Goal: Task Accomplishment & Management: Use online tool/utility

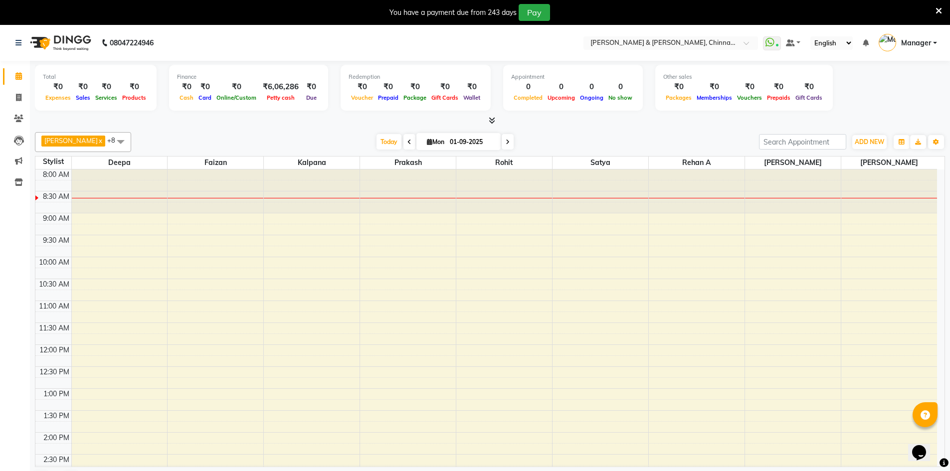
click at [427, 141] on icon at bounding box center [429, 142] width 5 height 6
select select "9"
select select "2025"
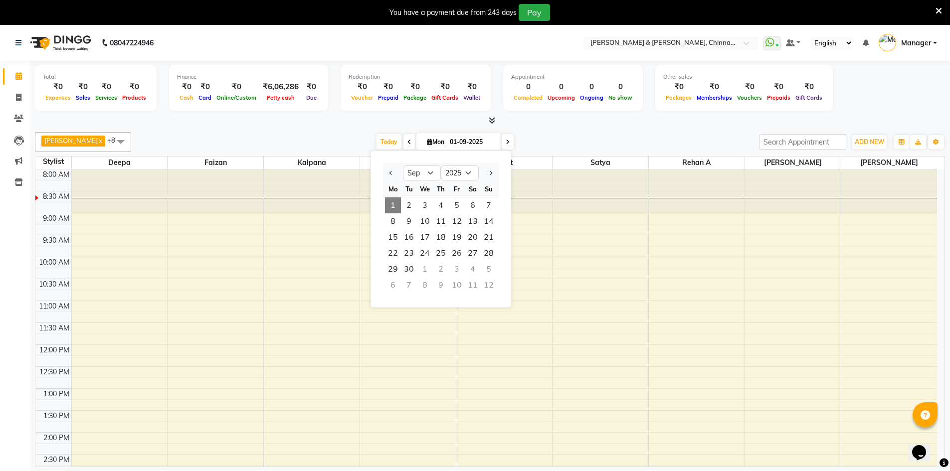
click at [427, 139] on icon at bounding box center [429, 142] width 5 height 6
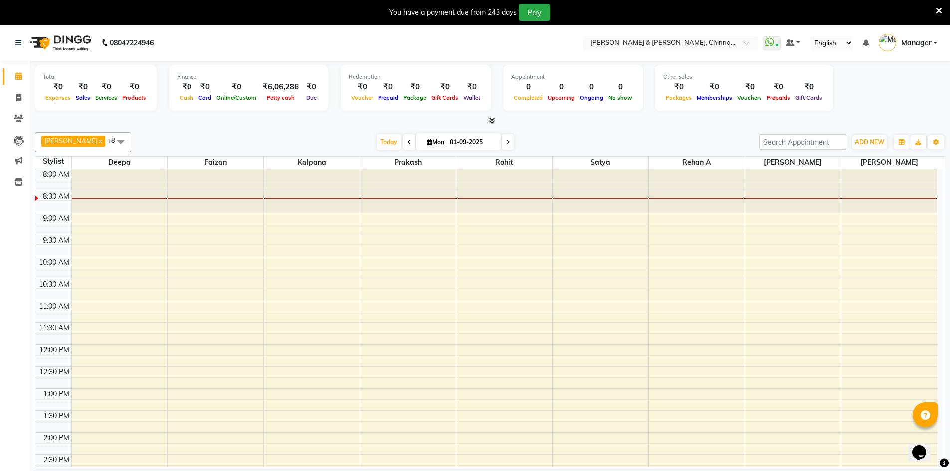
click at [427, 143] on icon at bounding box center [429, 142] width 5 height 6
click at [416, 138] on span "[DATE]" at bounding box center [458, 141] width 84 height 17
click at [427, 141] on icon at bounding box center [429, 142] width 5 height 6
select select "9"
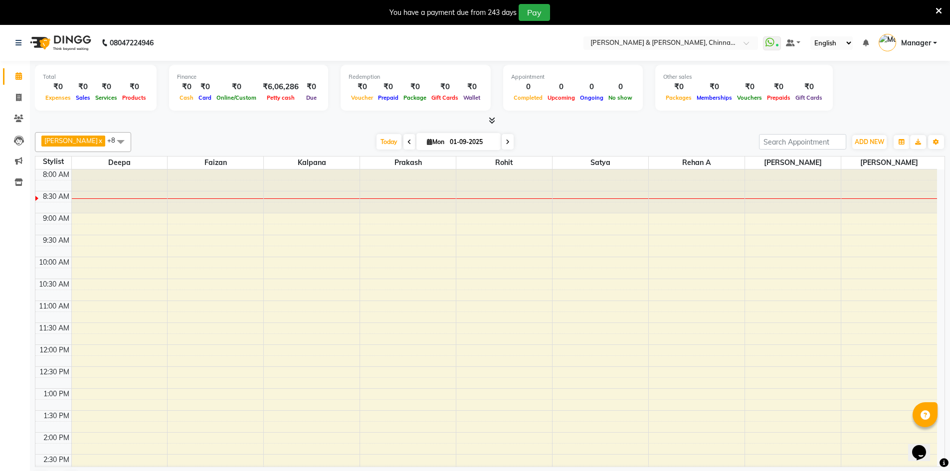
select select "2025"
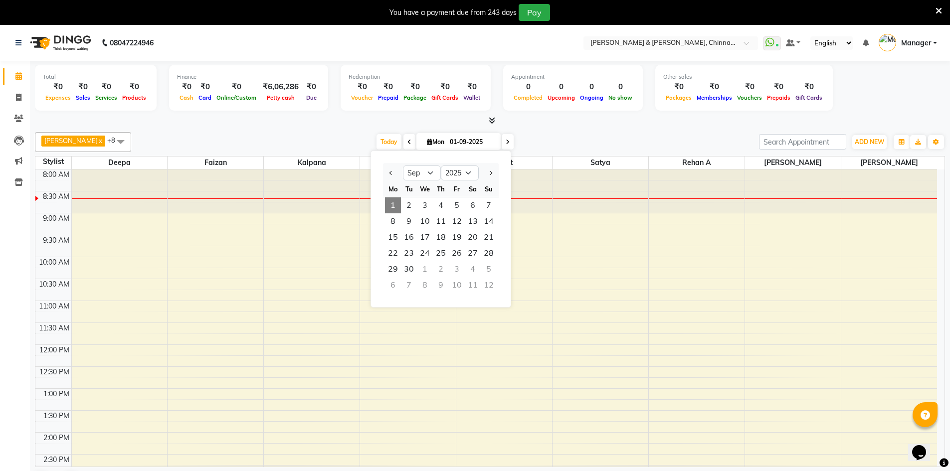
click at [427, 141] on icon at bounding box center [429, 142] width 5 height 6
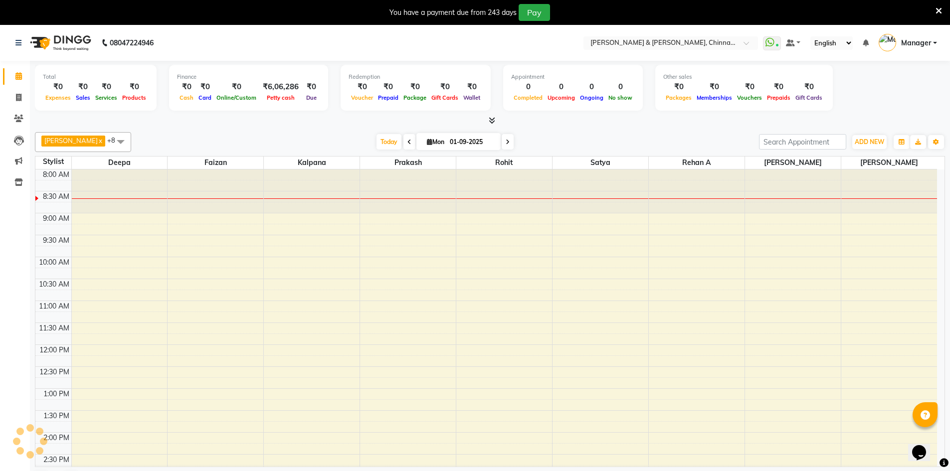
click at [427, 141] on icon at bounding box center [429, 142] width 5 height 6
select select "9"
select select "2025"
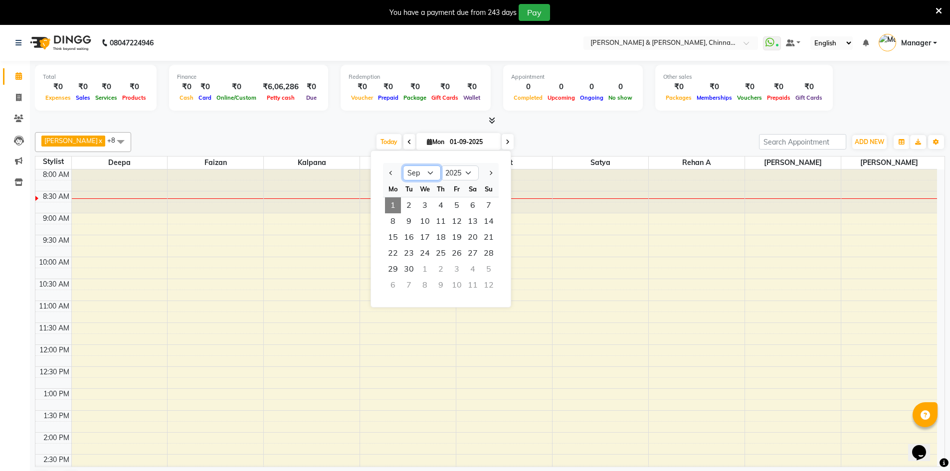
click at [429, 168] on select "Jan Feb Mar Apr May Jun [DATE] Aug Sep Oct Nov Dec" at bounding box center [422, 173] width 38 height 15
click at [430, 170] on select "Jan Feb Mar Apr May Jun [DATE] Aug Sep Oct Nov Dec" at bounding box center [422, 173] width 38 height 15
click at [506, 140] on icon at bounding box center [508, 142] width 4 height 6
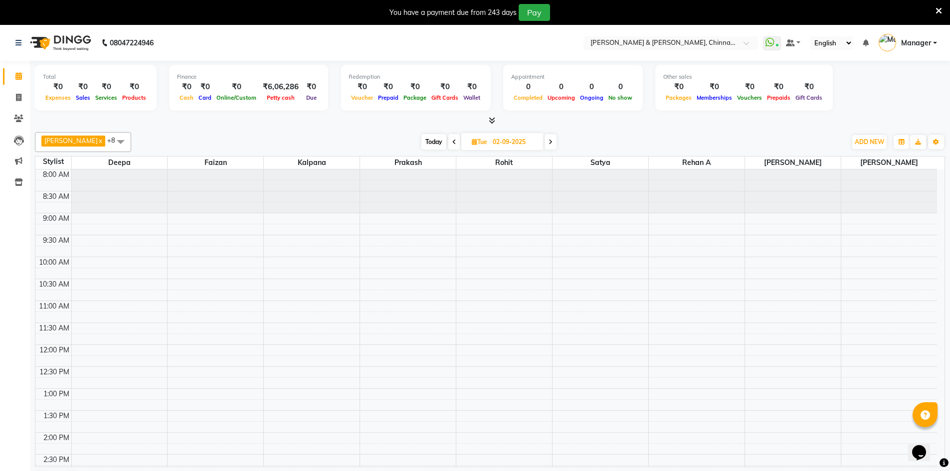
click at [452, 139] on icon at bounding box center [454, 142] width 4 height 6
type input "01-09-2025"
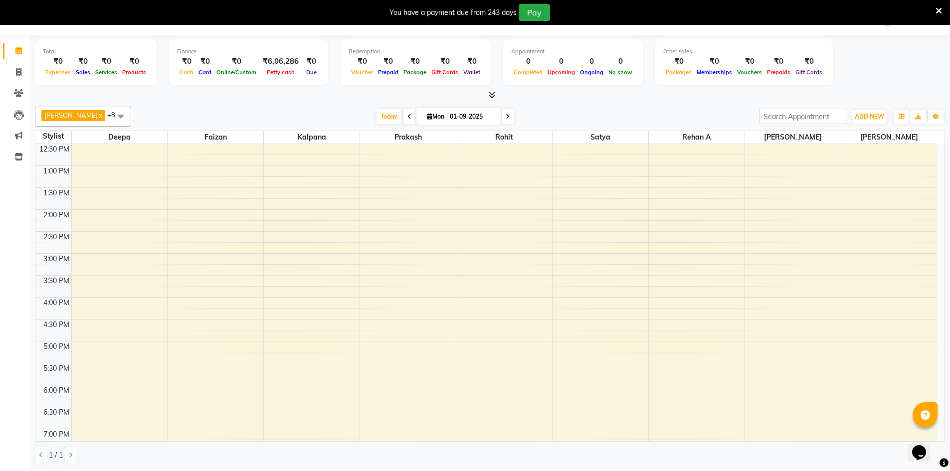
scroll to position [317, 0]
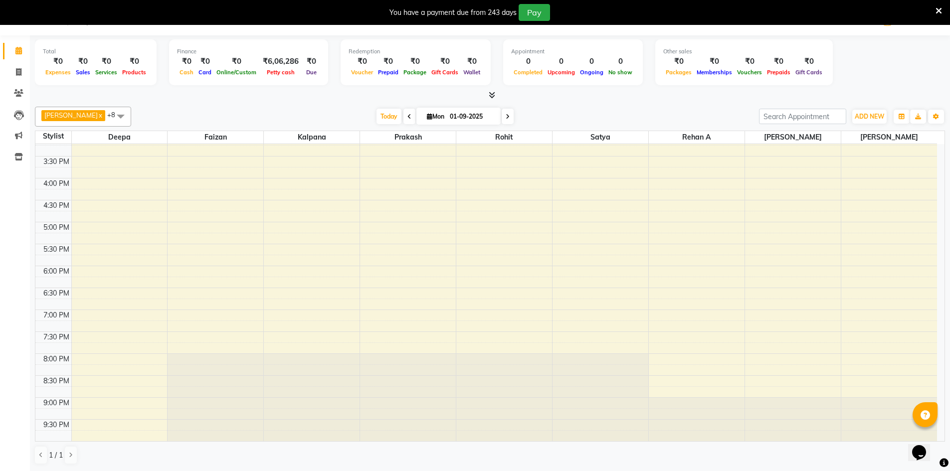
click at [424, 119] on span "Mon" at bounding box center [435, 116] width 22 height 7
select select "9"
select select "2025"
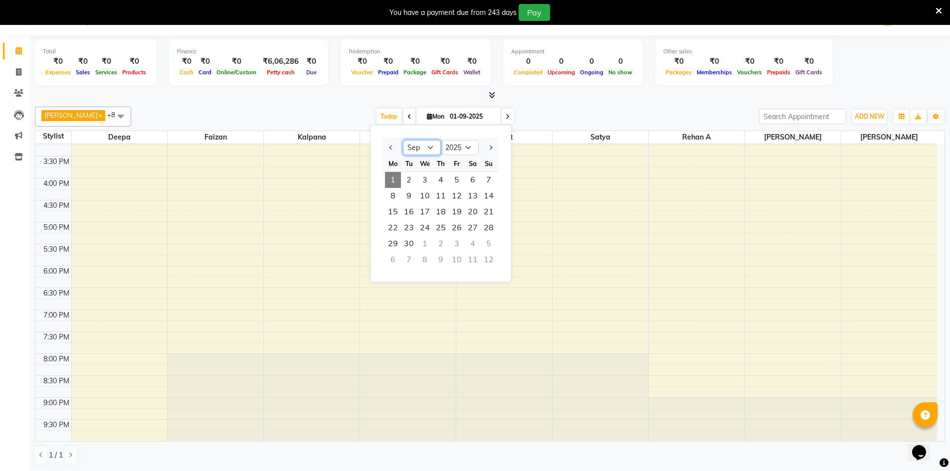
click at [427, 144] on select "Jan Feb Mar Apr May Jun [DATE] Aug Sep Oct Nov Dec" at bounding box center [422, 147] width 38 height 15
select select "8"
click at [403, 140] on select "Jan Feb Mar Apr May Jun [DATE] Aug Sep Oct Nov Dec" at bounding box center [422, 147] width 38 height 15
click at [485, 246] on span "31" at bounding box center [489, 244] width 16 height 16
type input "31-08-2025"
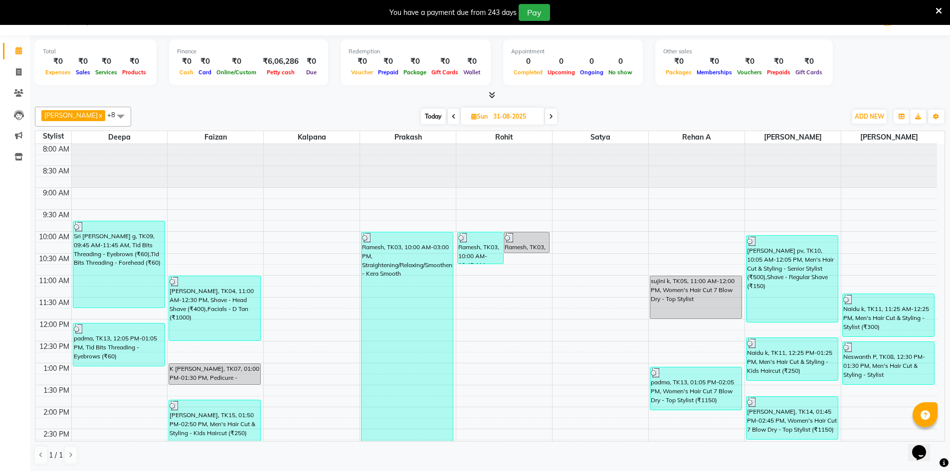
scroll to position [0, 0]
